Goal: Obtain resource: Obtain resource

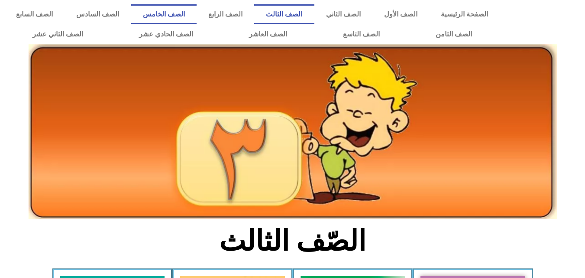
click at [197, 16] on link "الصف الخامس" at bounding box center [163, 14] width 65 height 20
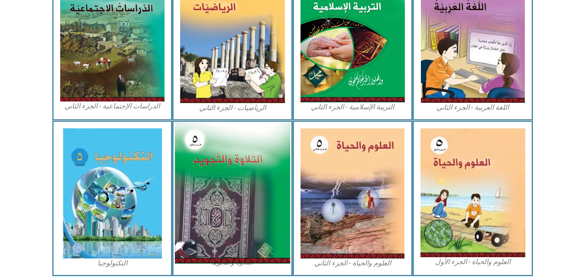
scroll to position [498, 0]
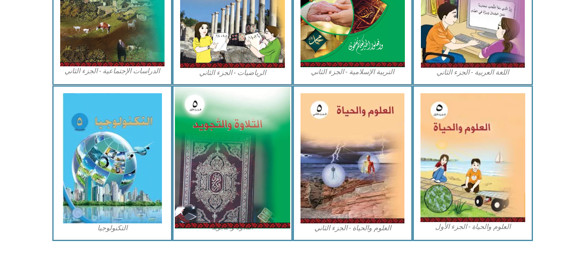
drag, startPoint x: 233, startPoint y: 149, endPoint x: 202, endPoint y: 161, distance: 33.1
click at [202, 161] on img at bounding box center [232, 158] width 115 height 142
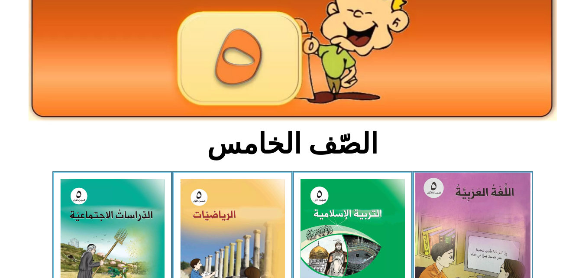
scroll to position [152, 0]
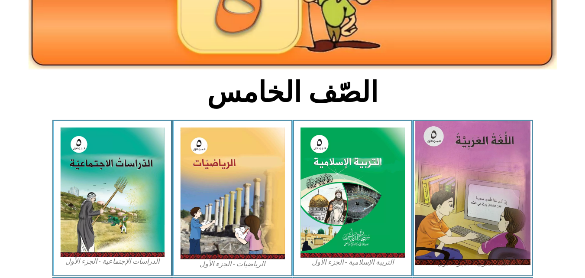
click at [500, 168] on img at bounding box center [472, 193] width 115 height 144
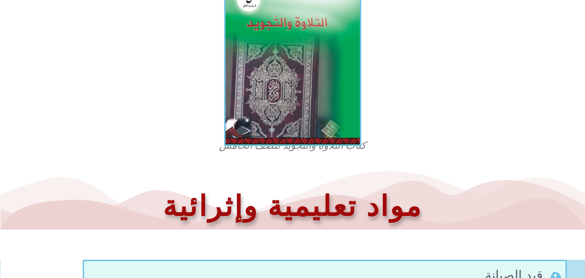
scroll to position [271, 0]
click at [288, 80] on img at bounding box center [292, 62] width 137 height 168
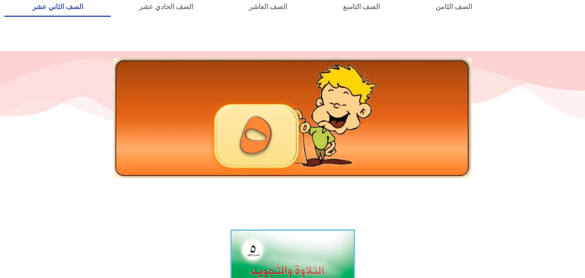
scroll to position [0, 0]
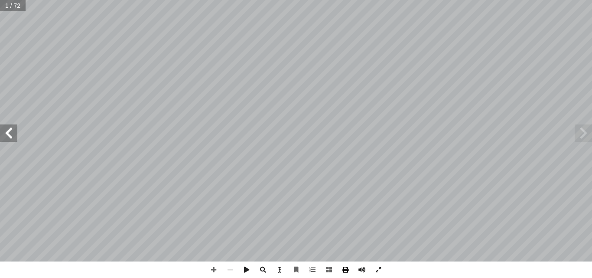
click at [346, 267] on span at bounding box center [345, 269] width 16 height 16
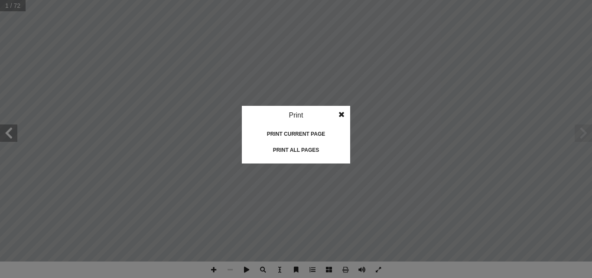
click at [295, 147] on div "Print all pages" at bounding box center [296, 150] width 87 height 14
click at [341, 110] on span at bounding box center [342, 114] width 16 height 17
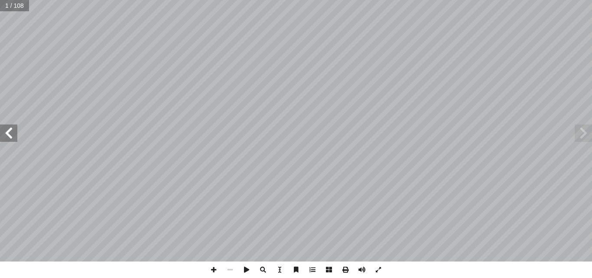
click at [12, 132] on span at bounding box center [8, 132] width 17 height 17
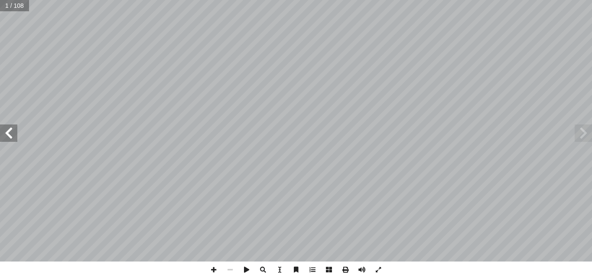
click at [12, 132] on span at bounding box center [8, 132] width 17 height 17
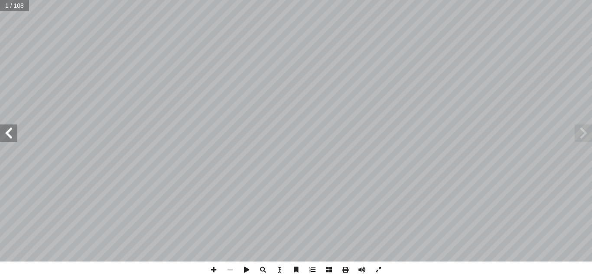
click at [12, 132] on span at bounding box center [8, 132] width 17 height 17
click at [346, 270] on span at bounding box center [345, 269] width 16 height 16
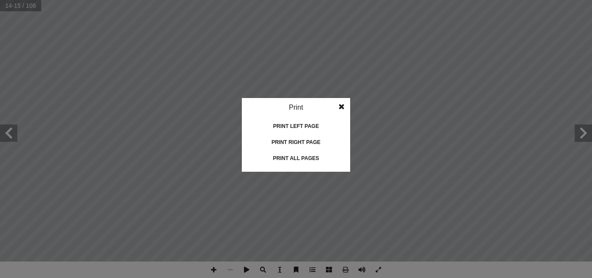
click at [287, 157] on div "Print all pages" at bounding box center [296, 158] width 87 height 14
click at [341, 107] on span at bounding box center [342, 106] width 16 height 17
